Goal: Check status

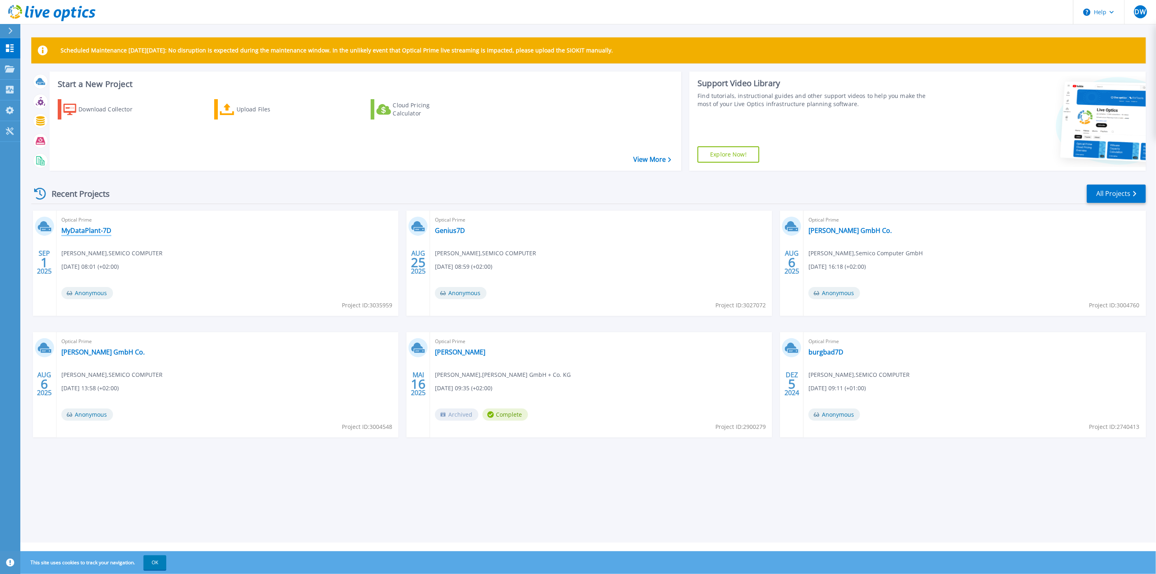
click at [101, 235] on link "MyDataPlant-7D" at bounding box center [86, 230] width 50 height 8
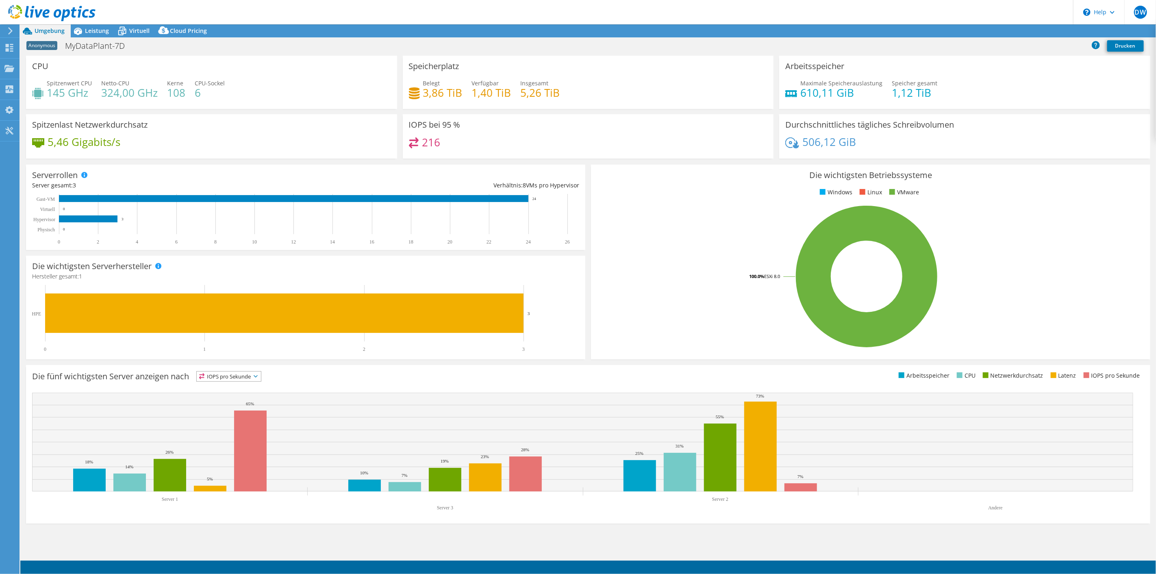
select select "USD"
